Goal: Check status: Check status

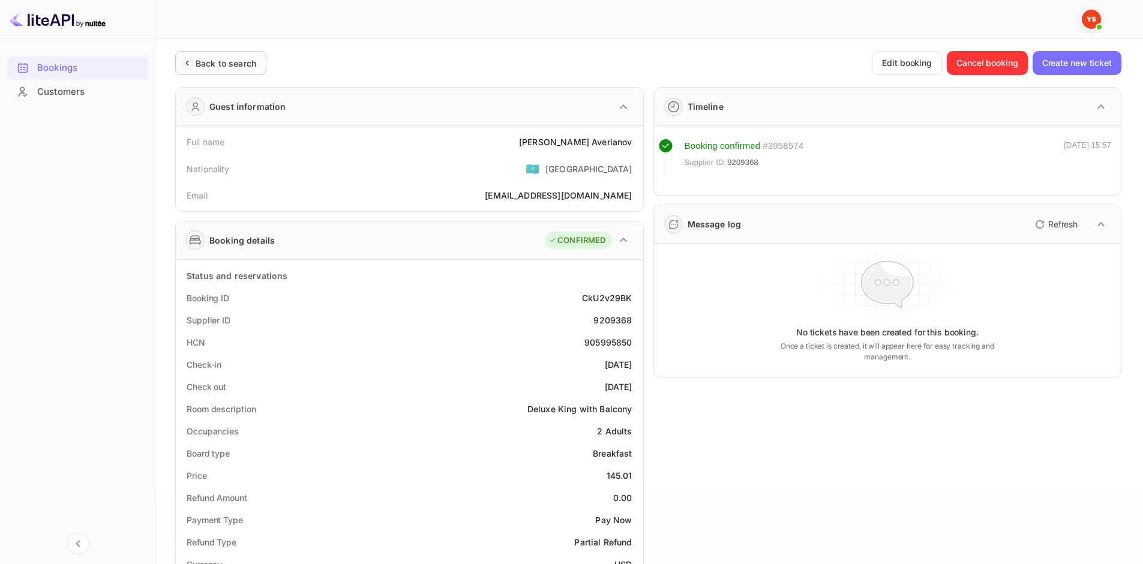
click at [244, 69] on div "Back to search" at bounding box center [226, 63] width 61 height 13
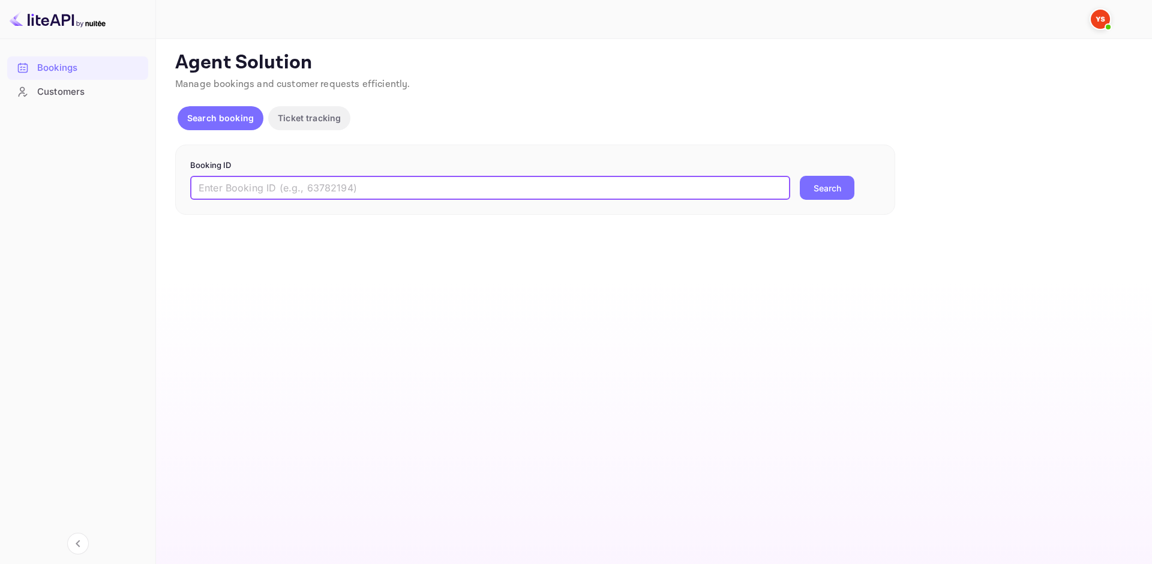
click at [283, 187] on input "text" at bounding box center [490, 188] width 600 height 24
paste input "9710320"
type input "9710320"
click at [817, 188] on button "Search" at bounding box center [827, 188] width 55 height 24
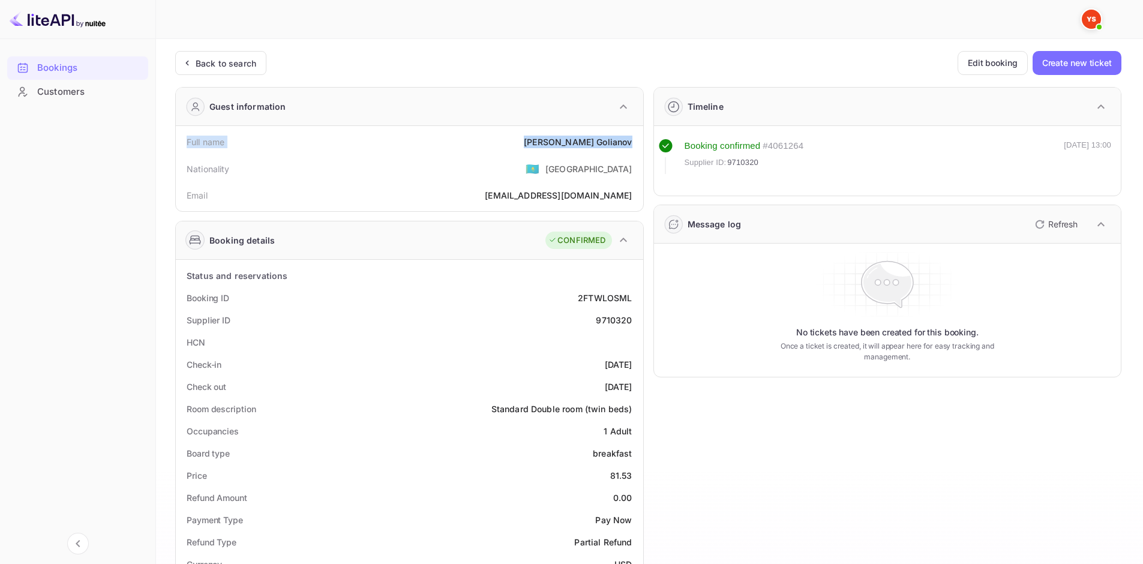
drag, startPoint x: 188, startPoint y: 140, endPoint x: 637, endPoint y: 143, distance: 448.8
click at [637, 143] on div "Full name [PERSON_NAME]" at bounding box center [410, 142] width 458 height 22
copy div "Full name [PERSON_NAME]"
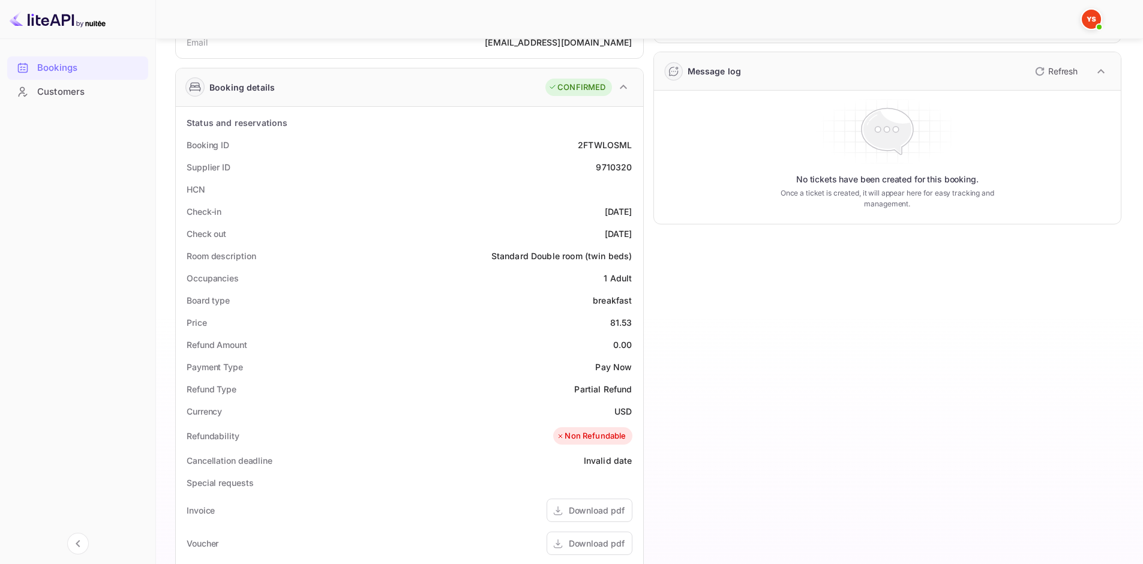
scroll to position [180, 0]
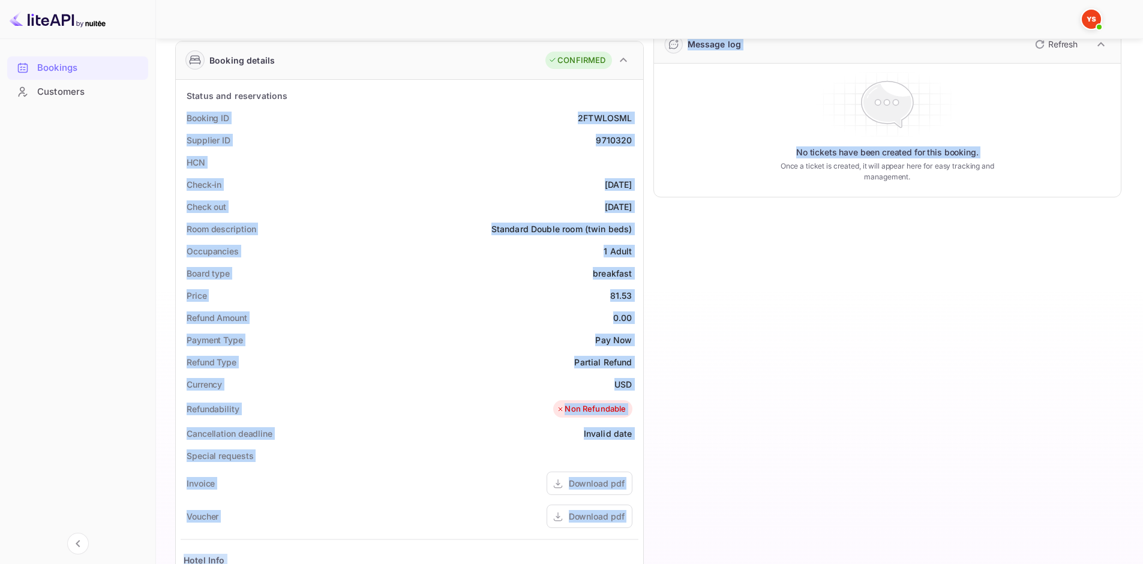
drag, startPoint x: 184, startPoint y: 113, endPoint x: 644, endPoint y: 137, distance: 460.2
click at [644, 137] on div "Guest information Full name [PERSON_NAME] Nationality 🇰🇿 [DEMOGRAPHIC_DATA] Ema…" at bounding box center [644, 334] width 956 height 875
click at [634, 134] on div "Supplier ID 9710320" at bounding box center [410, 140] width 458 height 22
click at [488, 122] on div "Booking ID 2FTWLOSML" at bounding box center [410, 118] width 458 height 22
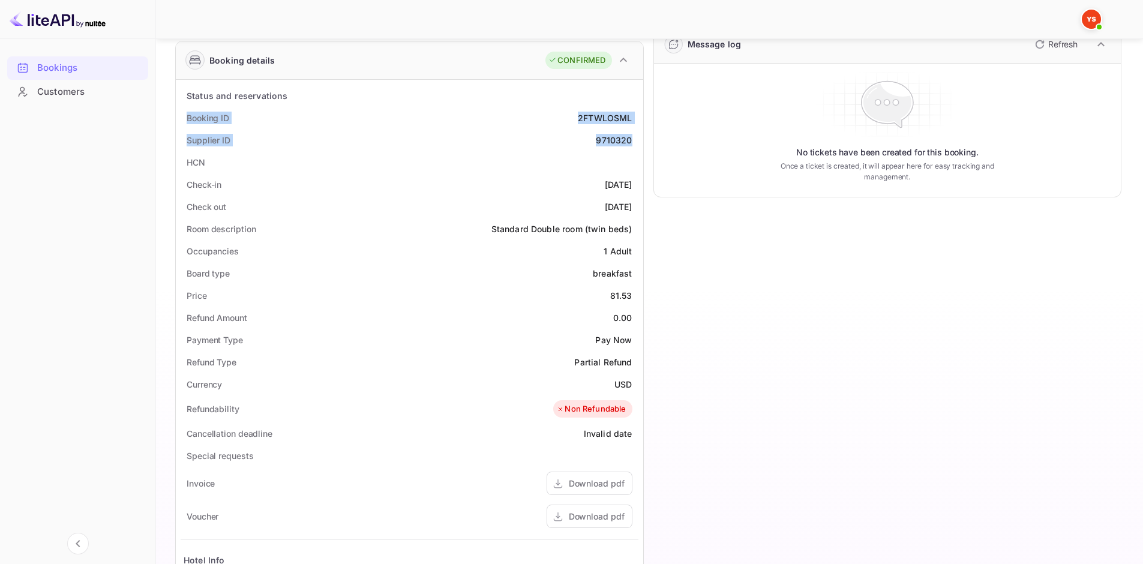
drag, startPoint x: 183, startPoint y: 116, endPoint x: 631, endPoint y: 134, distance: 448.6
click at [631, 134] on div "Status and reservations Booking ID 2FTWLOSML Supplier ID 9710320 HCN Check-in […" at bounding box center [410, 422] width 458 height 674
copy div "Booking ID 2FTWLOSML Supplier ID 9710320"
drag, startPoint x: 181, startPoint y: 183, endPoint x: 636, endPoint y: 208, distance: 455.5
click at [636, 208] on div "Status and reservations Booking ID 2FTWLOSML Supplier ID 9710320 HCN Check-in […" at bounding box center [410, 422] width 458 height 674
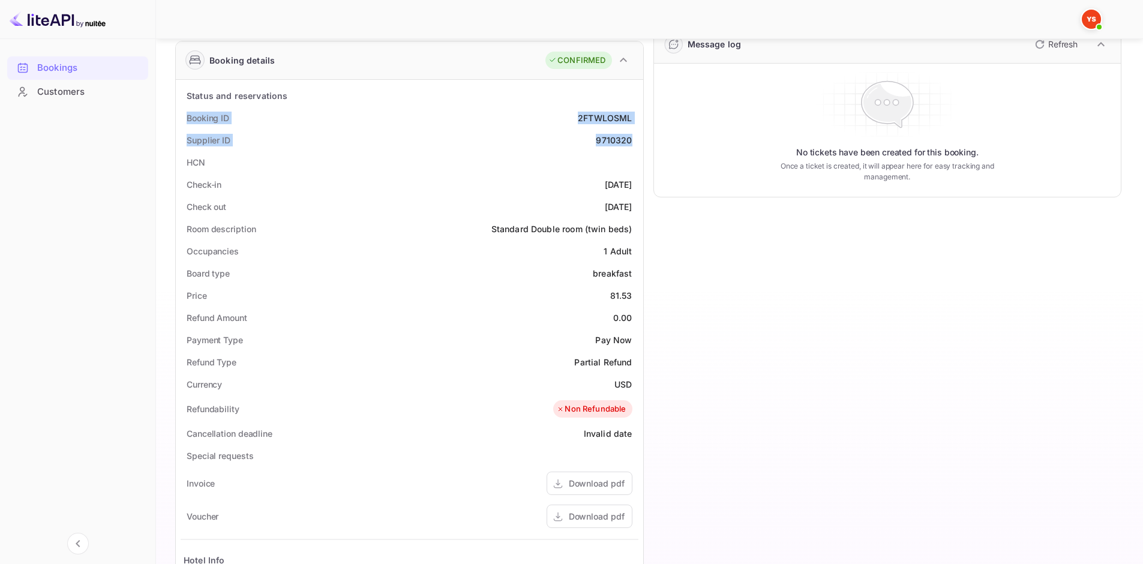
copy div "Check-in [DATE] Check out [DATE]"
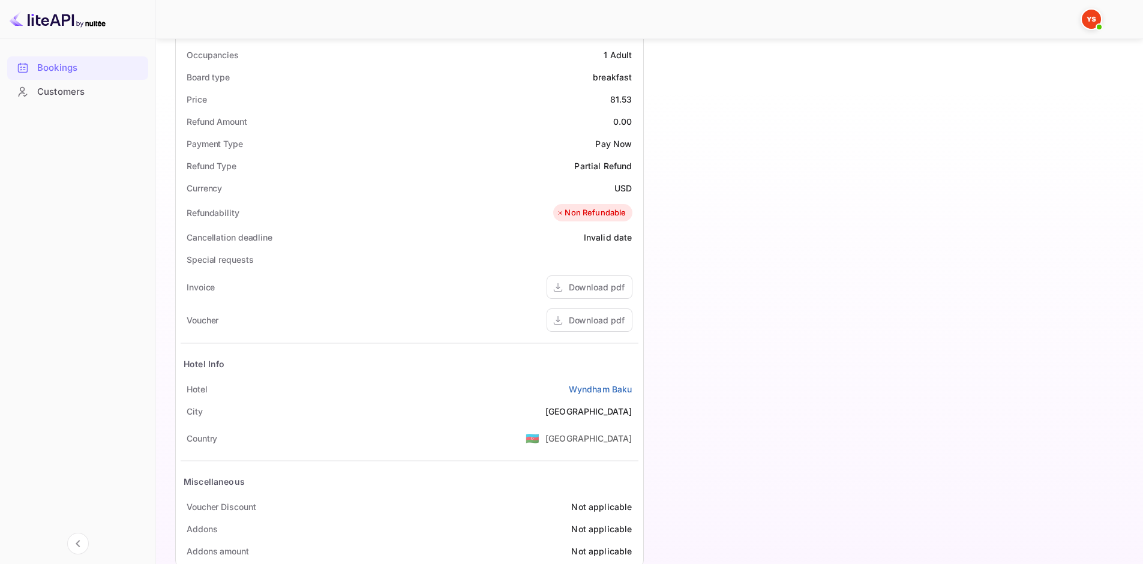
scroll to position [403, 0]
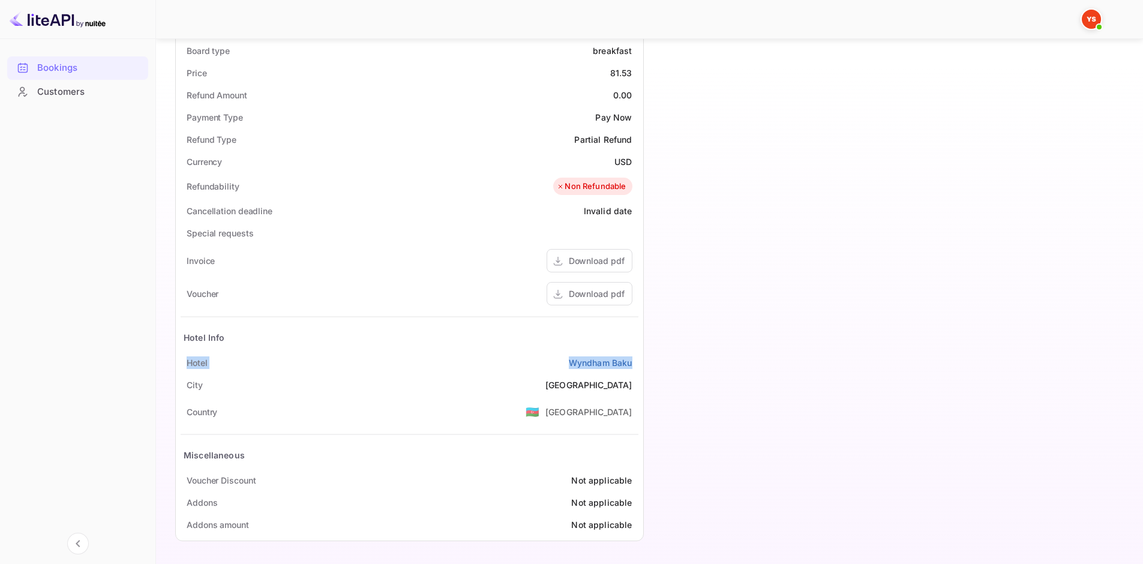
drag, startPoint x: 187, startPoint y: 360, endPoint x: 635, endPoint y: 357, distance: 448.2
click at [635, 357] on div "[GEOGRAPHIC_DATA]" at bounding box center [410, 363] width 458 height 22
copy div "[GEOGRAPHIC_DATA]"
